Goal: Information Seeking & Learning: Learn about a topic

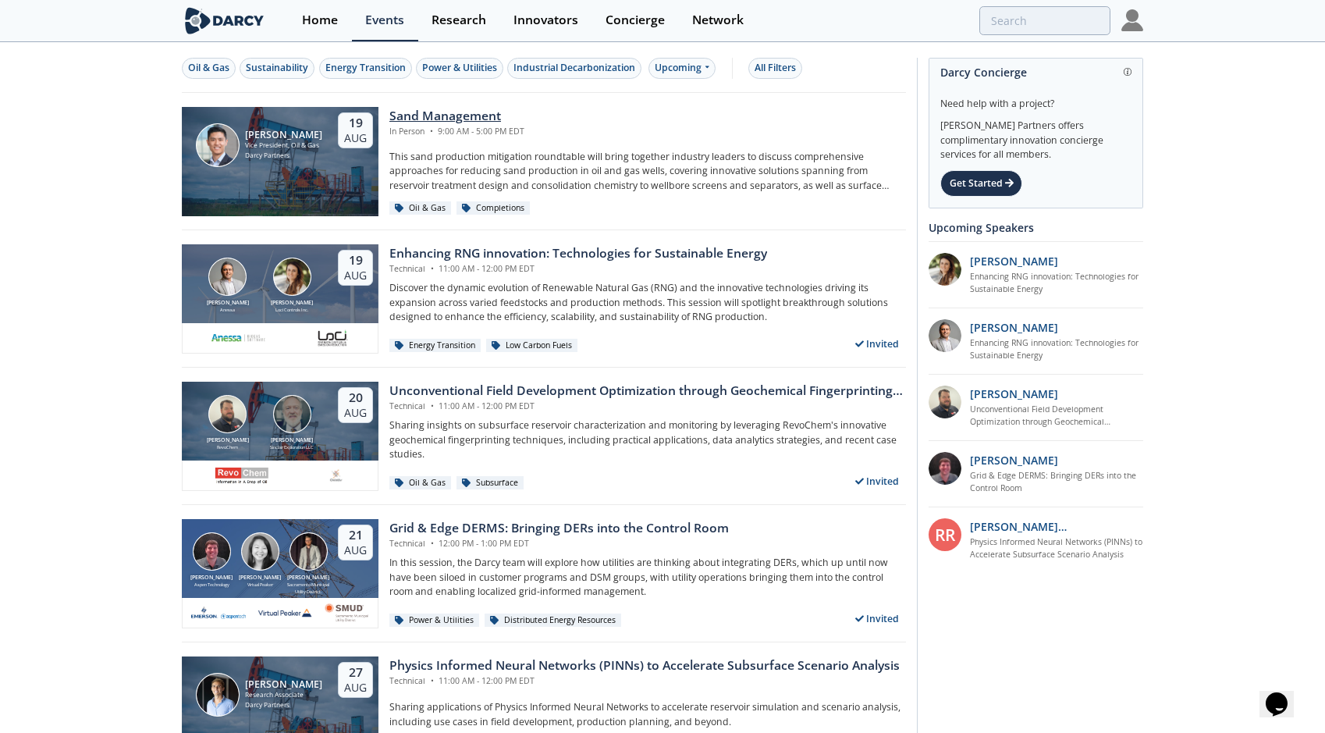
click at [422, 112] on div "Sand Management" at bounding box center [456, 116] width 135 height 19
